Goal: Submit feedback/report problem

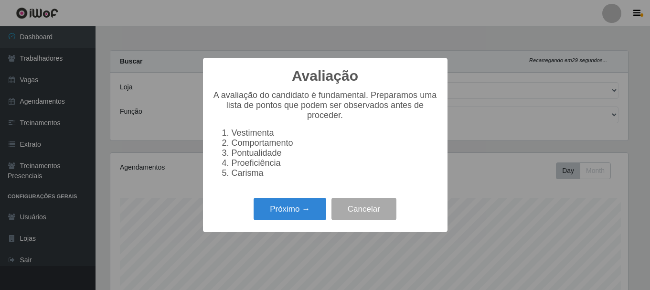
select select "279"
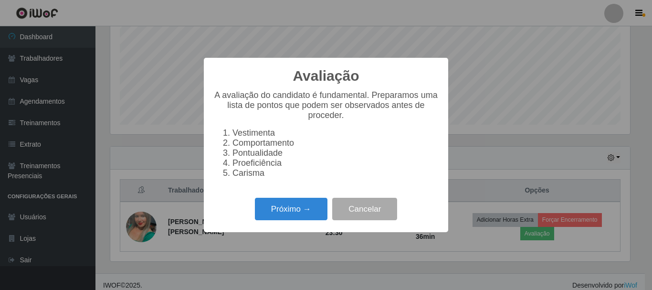
scroll to position [198, 520]
click at [297, 220] on button "Próximo →" at bounding box center [291, 209] width 73 height 22
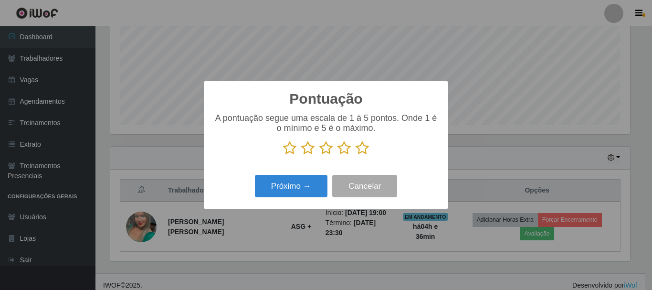
click at [363, 150] on icon at bounding box center [362, 148] width 13 height 14
click at [356, 155] on input "radio" at bounding box center [356, 155] width 0 height 0
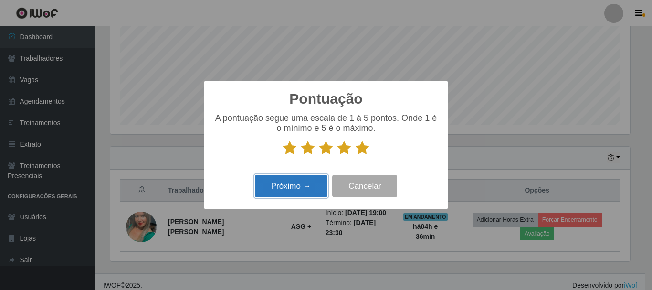
click at [276, 187] on button "Próximo →" at bounding box center [291, 186] width 73 height 22
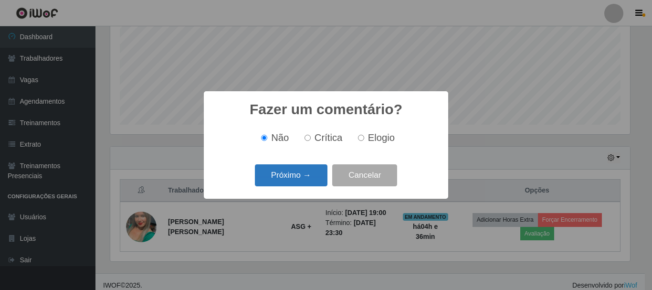
click at [293, 180] on button "Próximo →" at bounding box center [291, 175] width 73 height 22
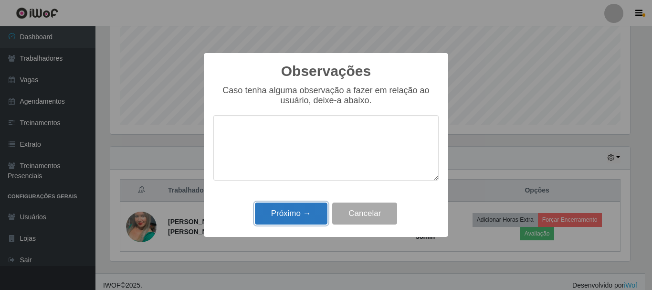
click at [297, 217] on button "Próximo →" at bounding box center [291, 213] width 73 height 22
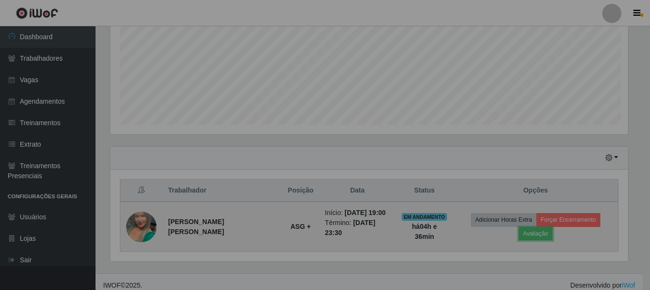
scroll to position [198, 525]
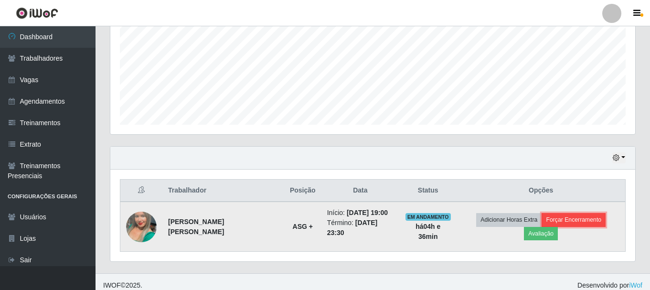
click at [541, 226] on button "Forçar Encerramento" at bounding box center [573, 219] width 64 height 13
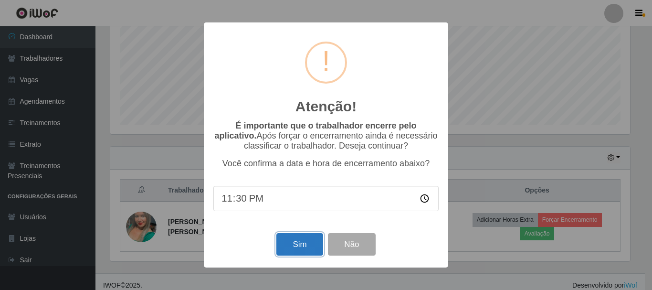
click at [308, 243] on button "Sim" at bounding box center [299, 244] width 46 height 22
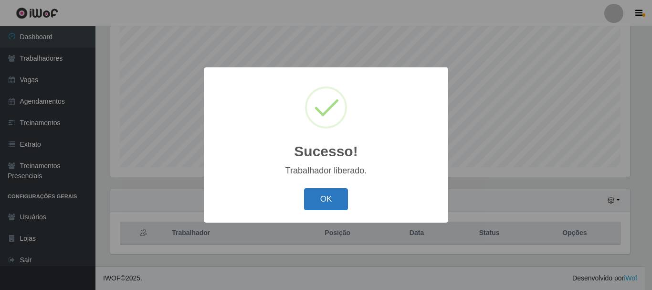
click at [326, 192] on button "OK" at bounding box center [326, 199] width 44 height 22
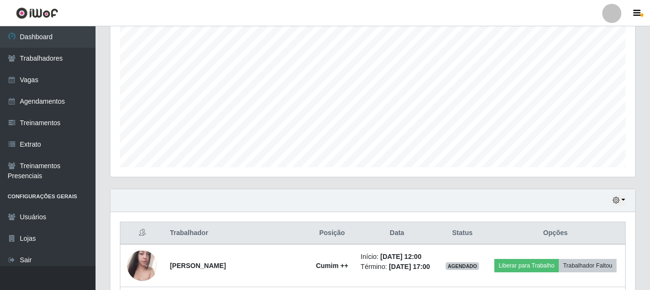
scroll to position [302, 0]
